Goal: Task Accomplishment & Management: Complete application form

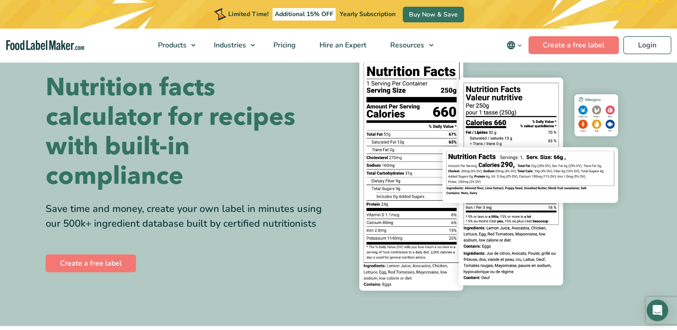
scroll to position [25, 0]
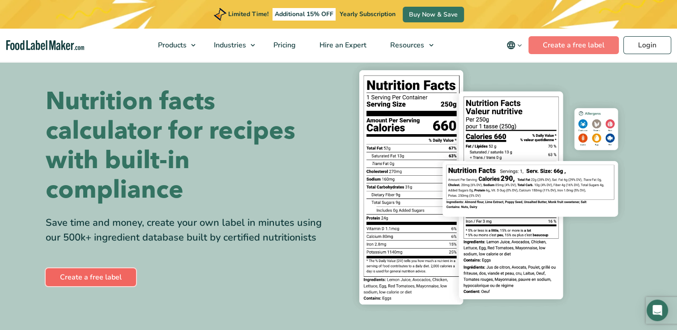
click at [113, 277] on link "Create a free label" at bounding box center [91, 277] width 90 height 18
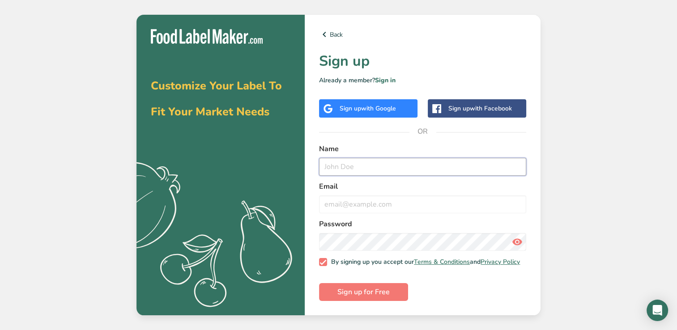
click at [367, 164] on input "text" at bounding box center [422, 167] width 207 height 18
type input "BURCU KÖSEOĞLU"
type input "burcu.koseoglu@dardanel.com.tr"
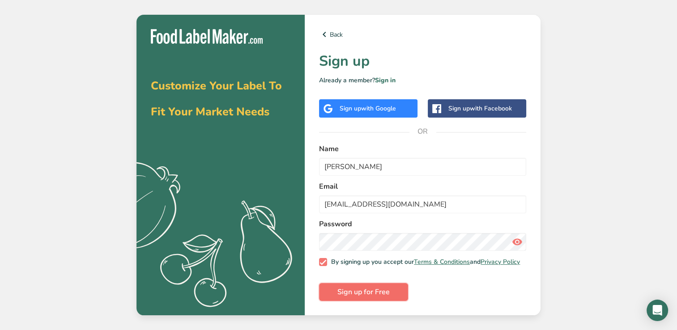
click at [374, 292] on span "Sign up for Free" at bounding box center [363, 292] width 52 height 11
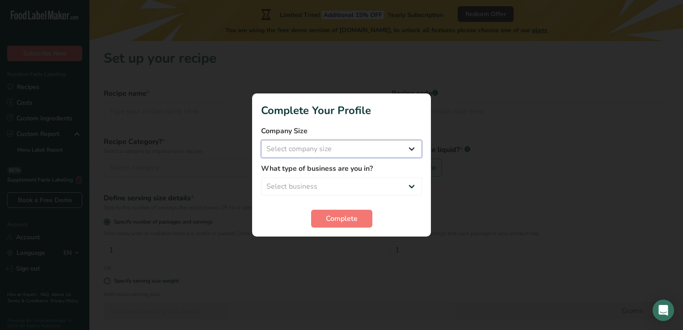
click at [414, 146] on select "Select company size Fewer than 10 Employees 10 to 50 Employees 51 to 500 Employ…" at bounding box center [341, 149] width 161 height 18
select select "4"
click at [261, 140] on select "Select company size Fewer than 10 Employees 10 to 50 Employees 51 to 500 Employ…" at bounding box center [341, 149] width 161 height 18
click at [416, 187] on select "Select business Packaged Food Manufacturer Restaurant & Cafe Bakery Meal Plans …" at bounding box center [341, 187] width 161 height 18
select select "1"
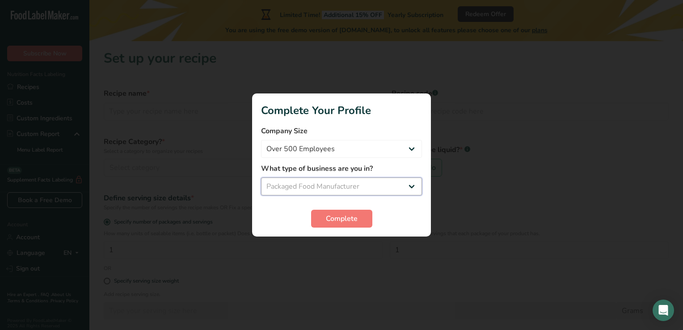
click at [261, 178] on select "Select business Packaged Food Manufacturer Restaurant & Cafe Bakery Meal Plans …" at bounding box center [341, 187] width 161 height 18
click at [351, 220] on span "Complete" at bounding box center [342, 218] width 32 height 11
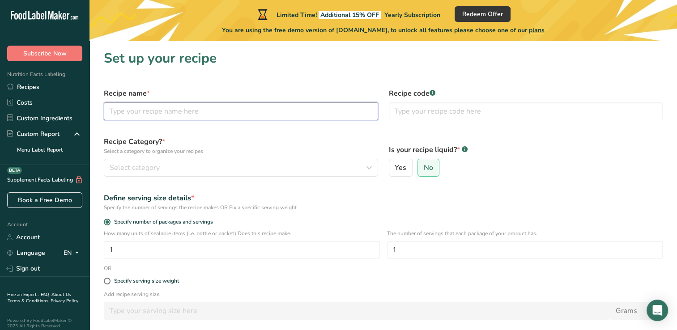
click at [288, 114] on input "text" at bounding box center [241, 111] width 274 height 18
type input "T"
type input "CANNED SMOKE"
